Goal: Task Accomplishment & Management: Use online tool/utility

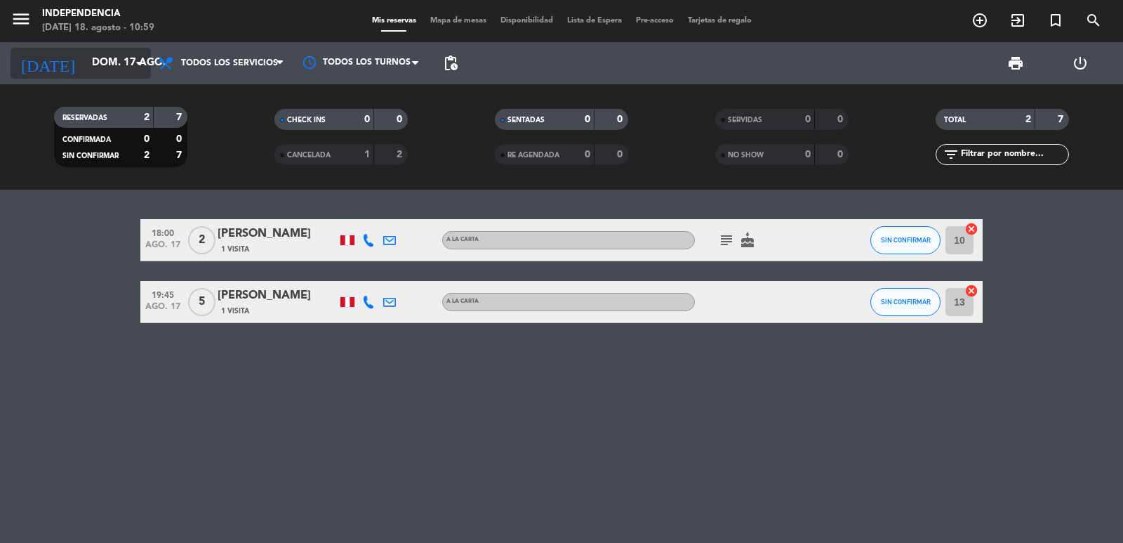
click at [100, 59] on input "dom. 17 ago." at bounding box center [153, 63] width 136 height 27
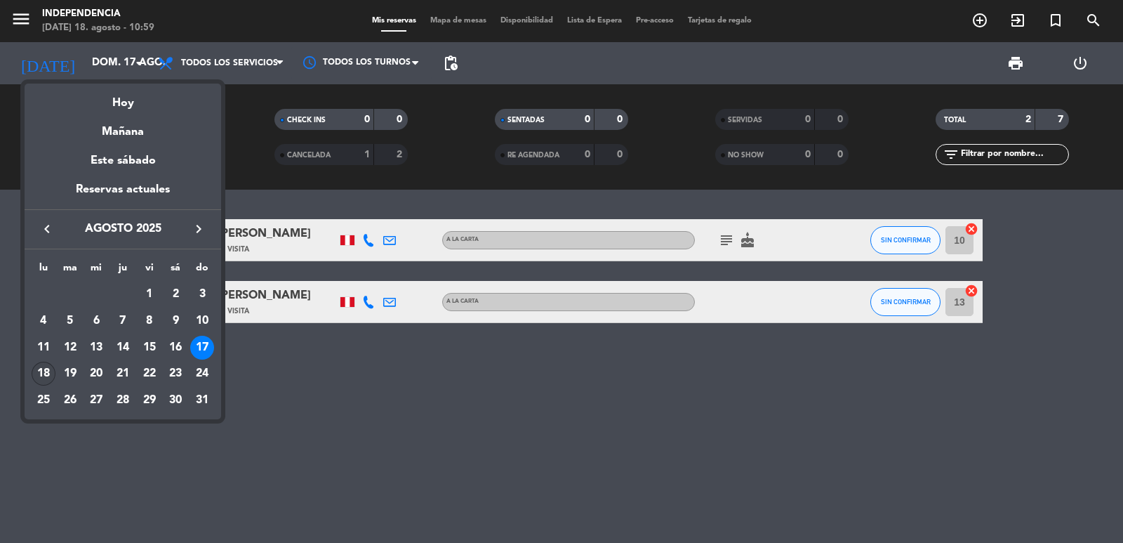
click at [38, 376] on div "18" at bounding box center [44, 374] width 24 height 24
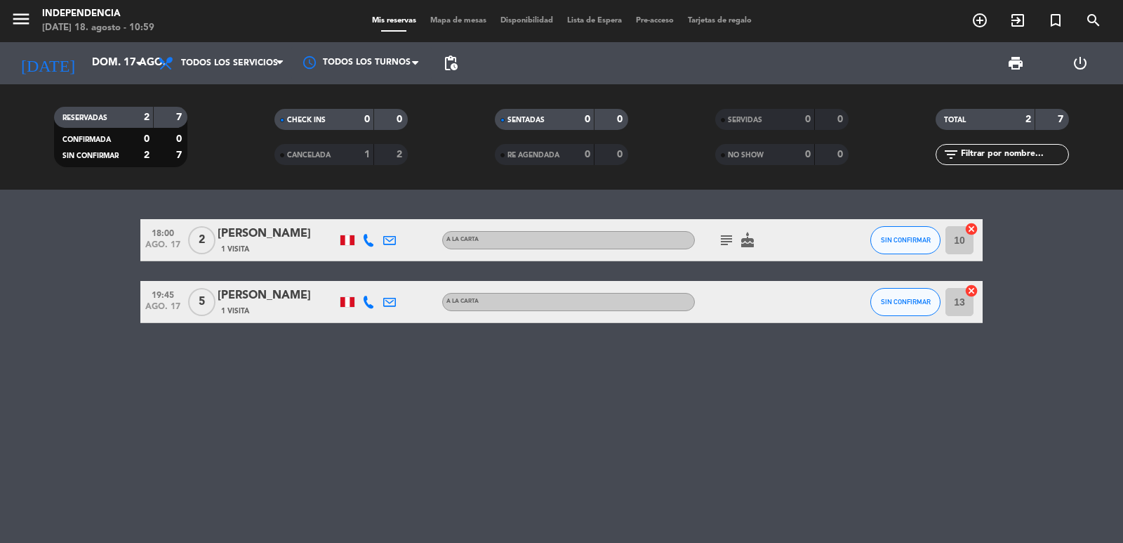
type input "lun. 18 ago."
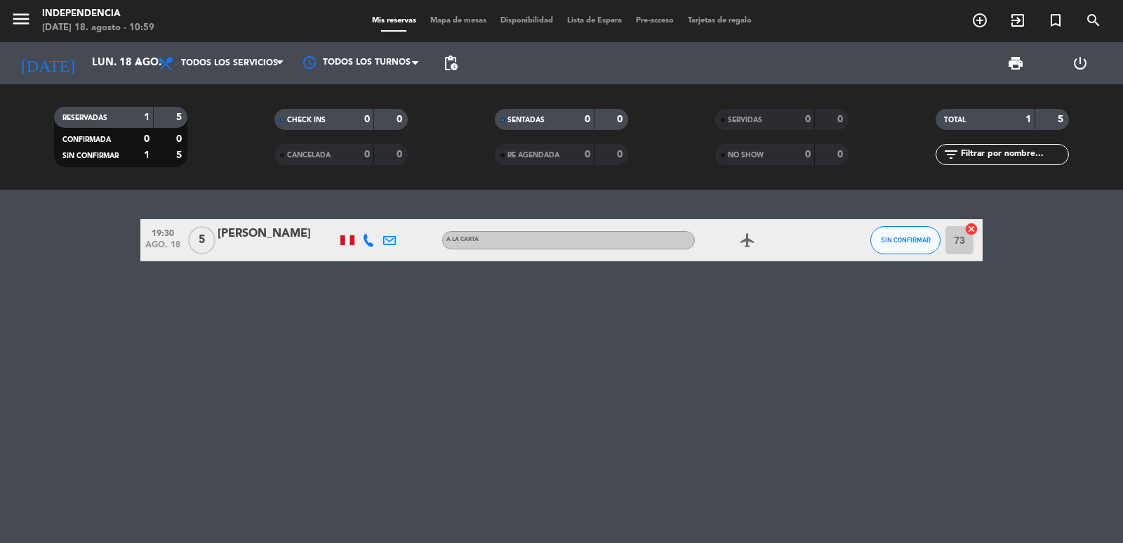
click at [368, 239] on icon at bounding box center [368, 240] width 13 height 13
click at [378, 220] on span "content_paste" at bounding box center [383, 216] width 11 height 11
click at [378, 212] on span "content_paste" at bounding box center [383, 216] width 11 height 11
click at [391, 242] on icon at bounding box center [389, 240] width 13 height 13
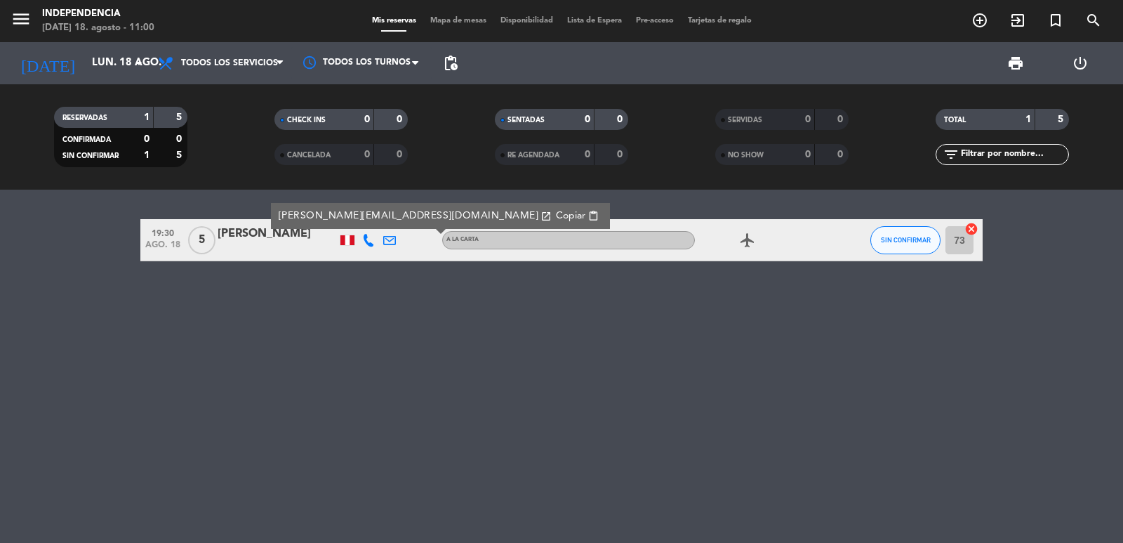
click at [556, 216] on span "Copiar" at bounding box center [570, 216] width 29 height 15
click at [20, 15] on icon "menu" at bounding box center [21, 18] width 21 height 21
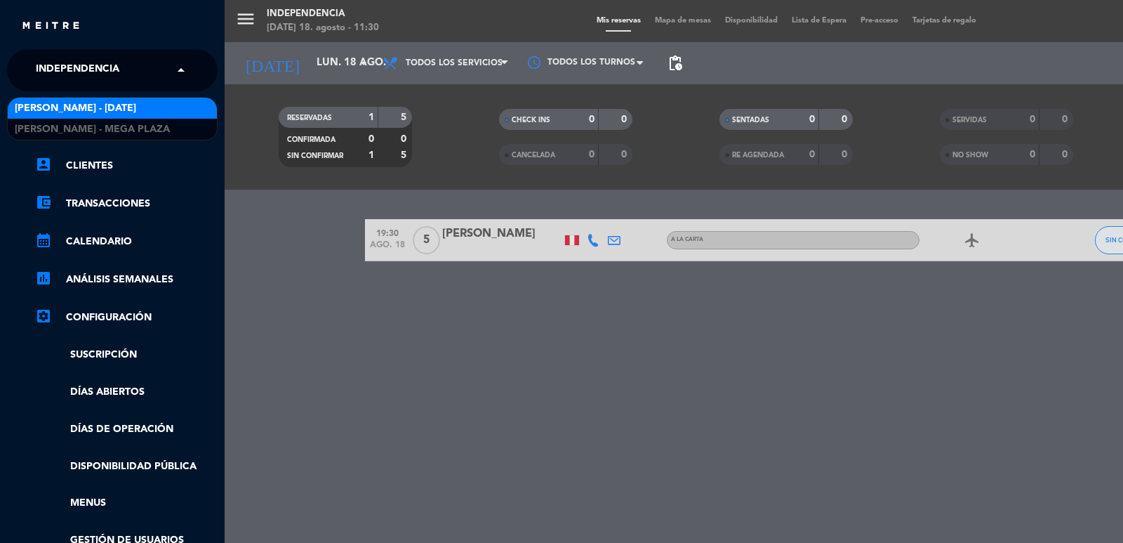
click at [57, 60] on span "Independencia" at bounding box center [78, 69] width 84 height 29
click at [83, 106] on span "[PERSON_NAME] - [DATE]" at bounding box center [75, 108] width 121 height 16
